Goal: Find specific page/section: Find specific page/section

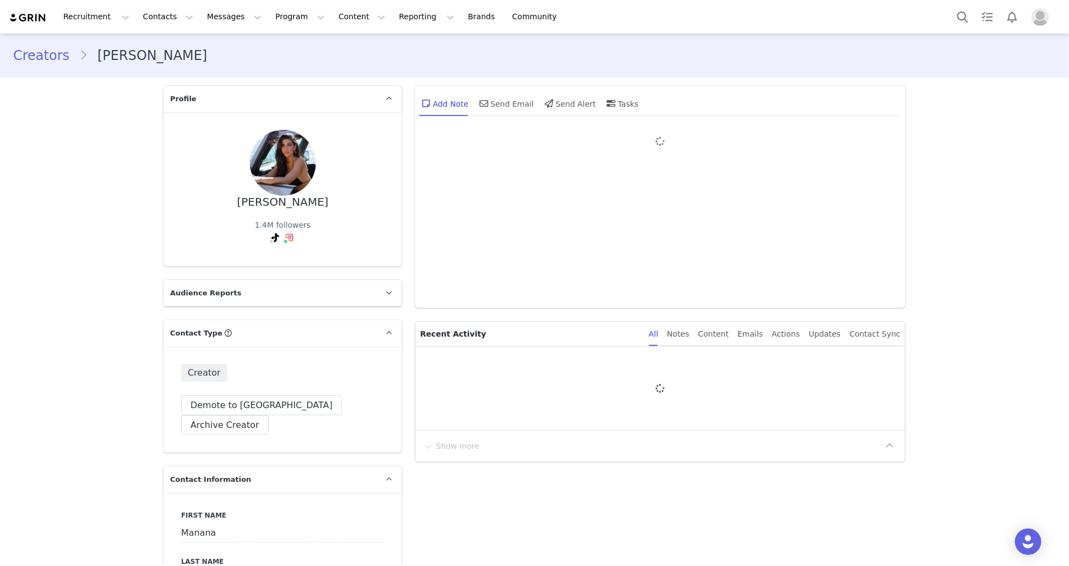
type input "+1 ([GEOGRAPHIC_DATA])"
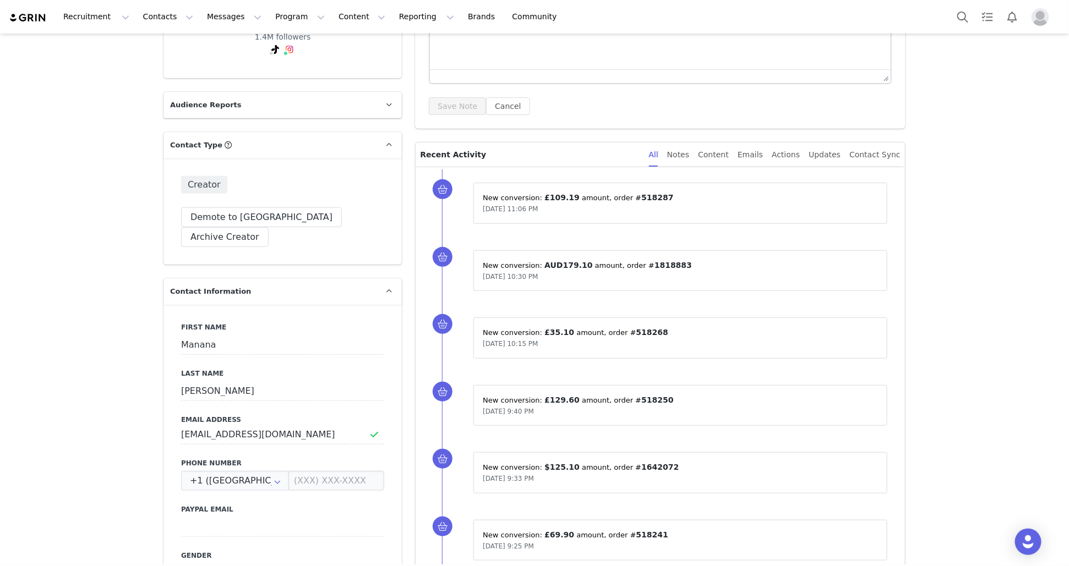
scroll to position [798, 0]
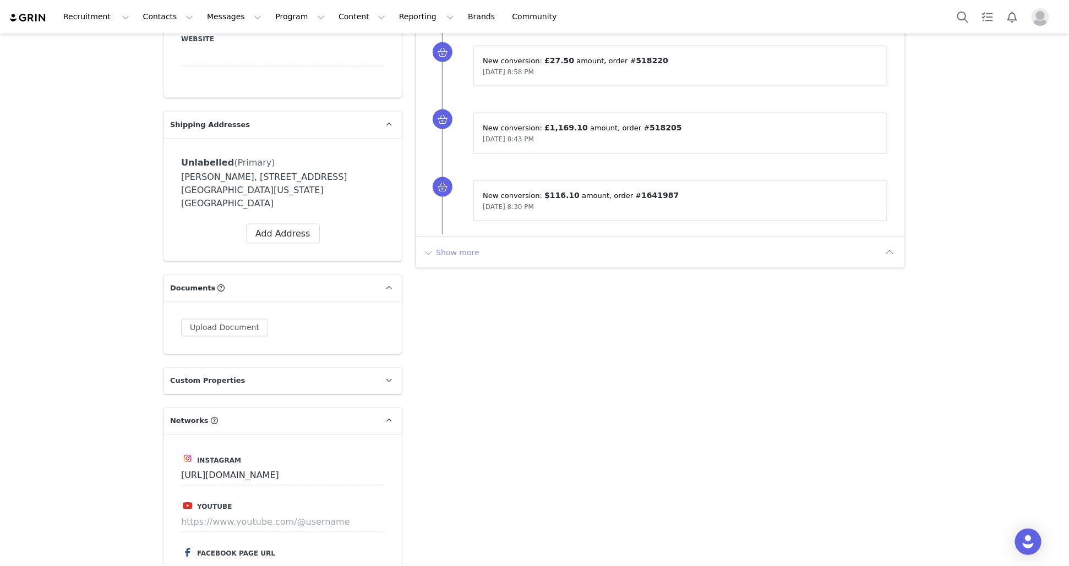
click at [457, 244] on button "Show more" at bounding box center [451, 253] width 58 height 18
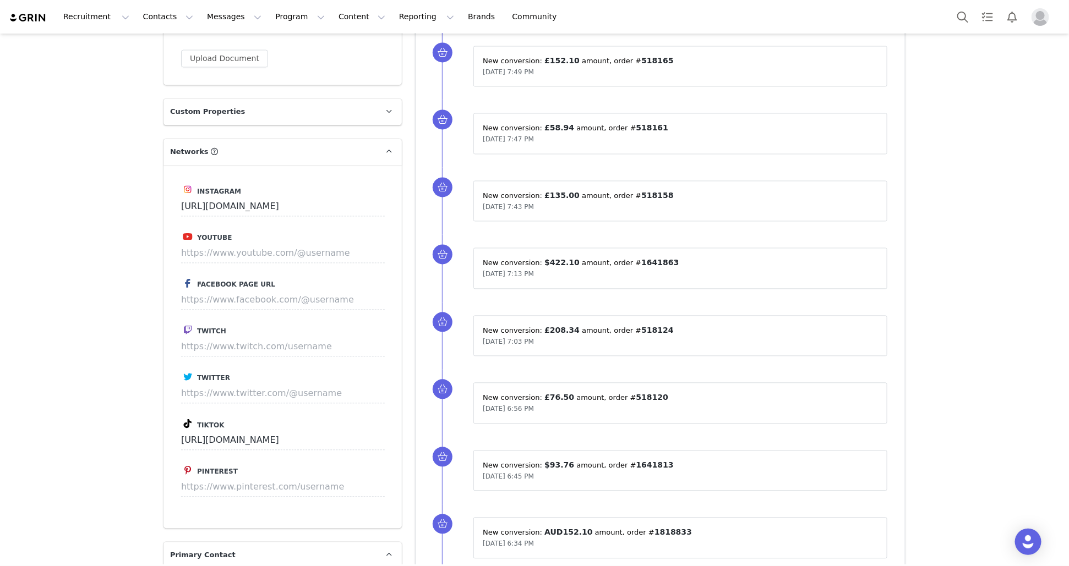
scroll to position [1632, 0]
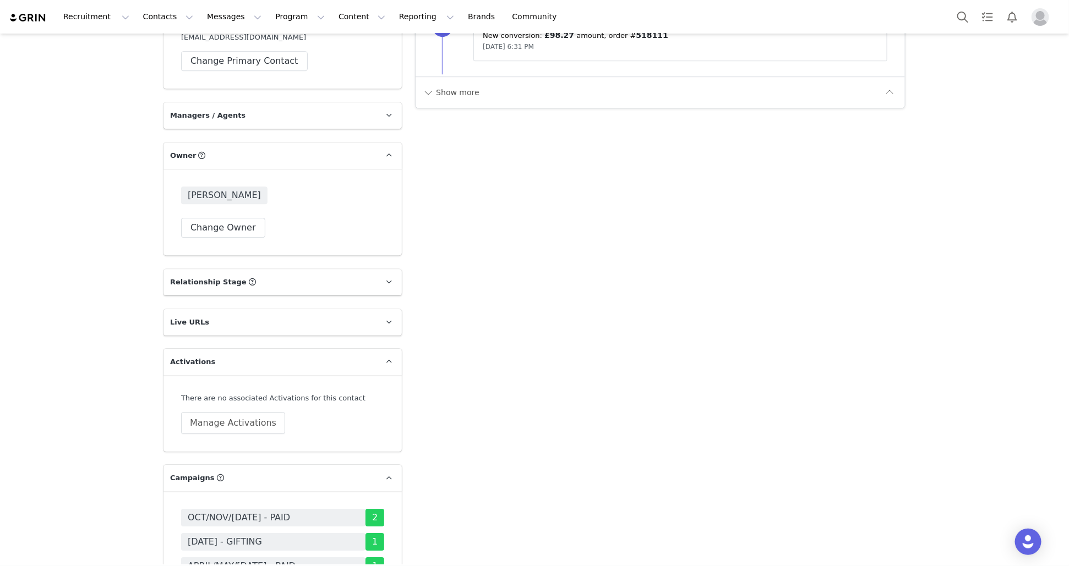
click at [461, 77] on div "Show more" at bounding box center [660, 92] width 489 height 31
click at [463, 91] on button "Show more" at bounding box center [451, 93] width 58 height 18
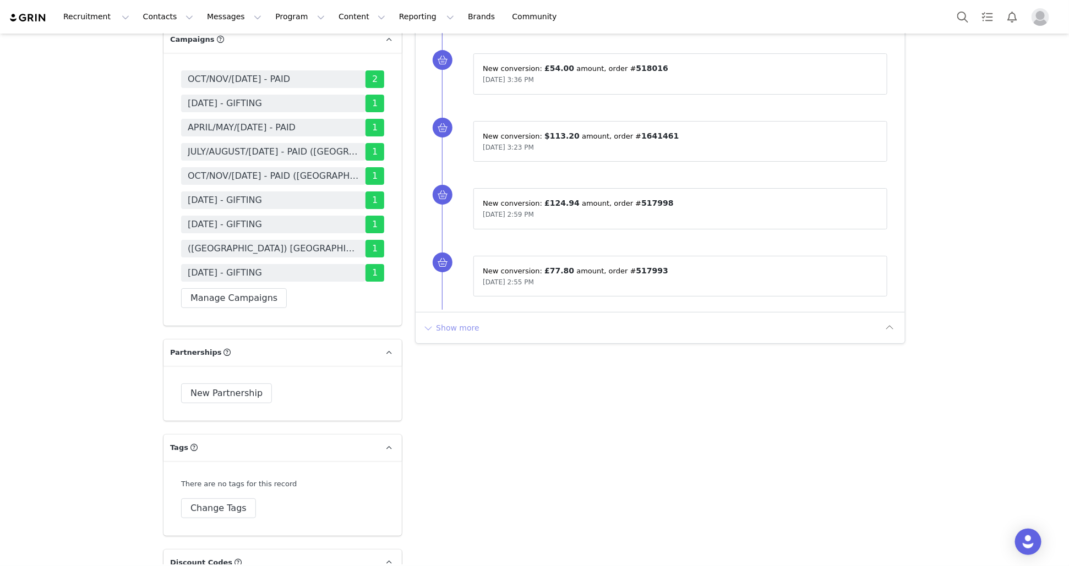
scroll to position [2025, 0]
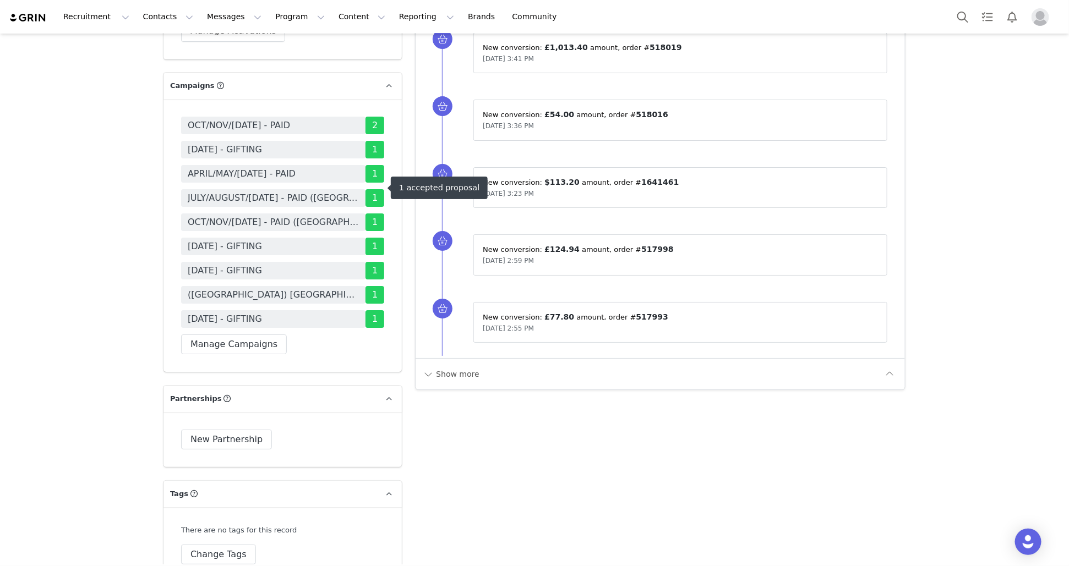
click at [333, 214] on span "OCT/NOV/[DATE] - PAID ([GEOGRAPHIC_DATA])" at bounding box center [273, 223] width 184 height 18
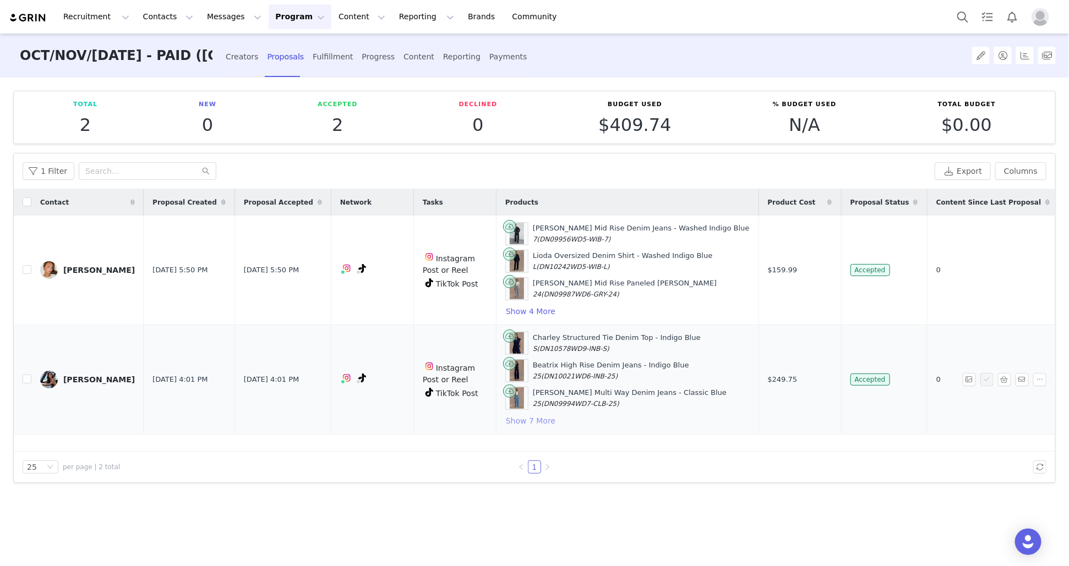
click at [556, 419] on button "Show 7 More" at bounding box center [530, 421] width 51 height 13
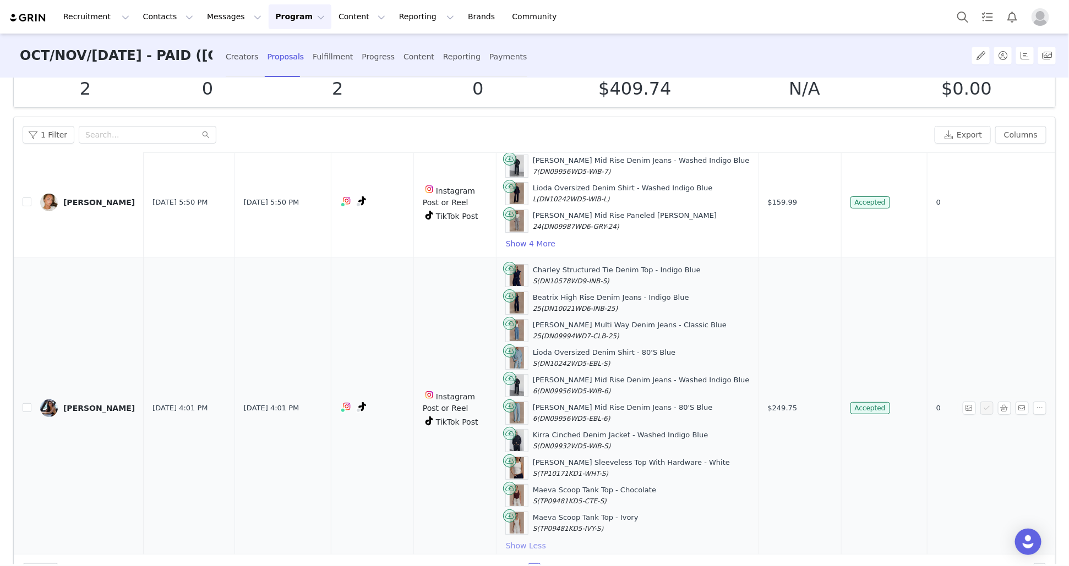
scroll to position [55, 0]
